Goal: Information Seeking & Learning: Learn about a topic

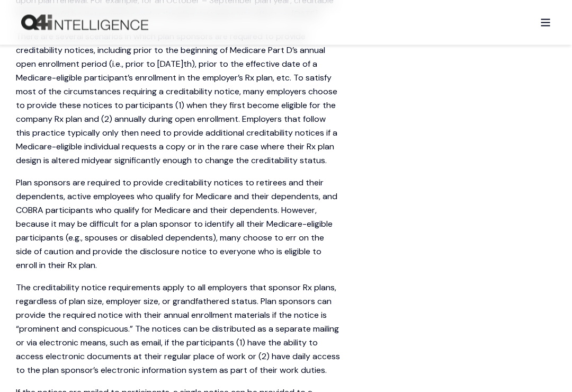
scroll to position [1352, 0]
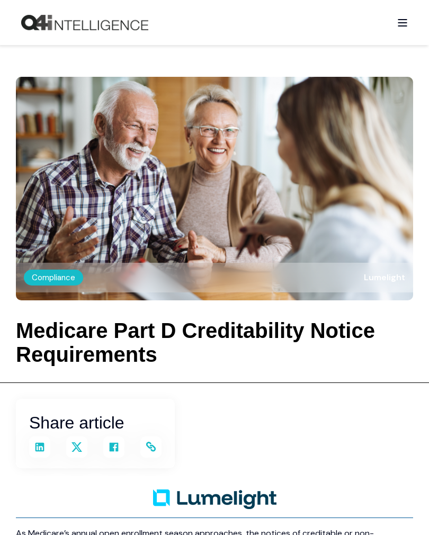
scroll to position [1051, 0]
